Goal: Task Accomplishment & Management: Use online tool/utility

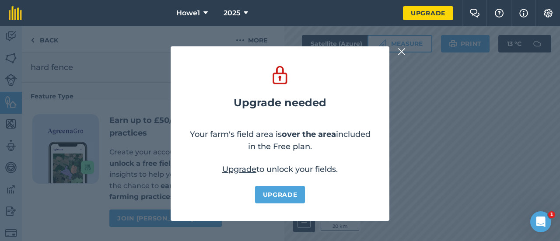
click at [401, 52] on img at bounding box center [401, 51] width 8 height 10
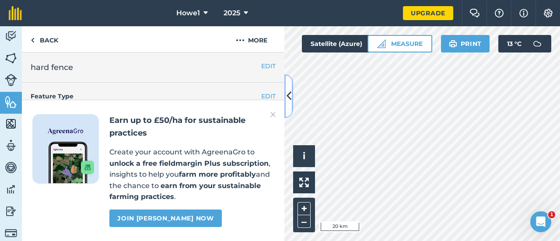
click at [289, 92] on icon at bounding box center [288, 95] width 5 height 15
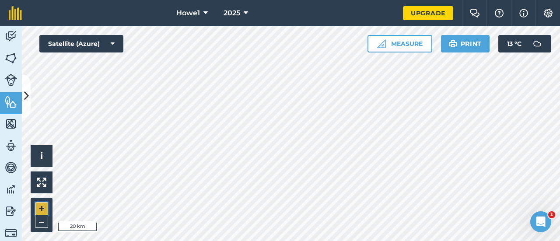
click at [41, 207] on button "+" at bounding box center [41, 208] width 13 height 13
click at [40, 209] on button "+" at bounding box center [41, 208] width 13 height 13
click at [45, 209] on button "+" at bounding box center [41, 208] width 13 height 13
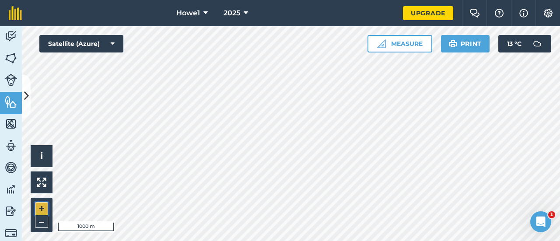
click at [45, 209] on button "+" at bounding box center [41, 208] width 13 height 13
click at [42, 205] on button "+" at bounding box center [41, 208] width 13 height 13
click at [42, 208] on button "+" at bounding box center [41, 208] width 13 height 13
